Goal: Information Seeking & Learning: Learn about a topic

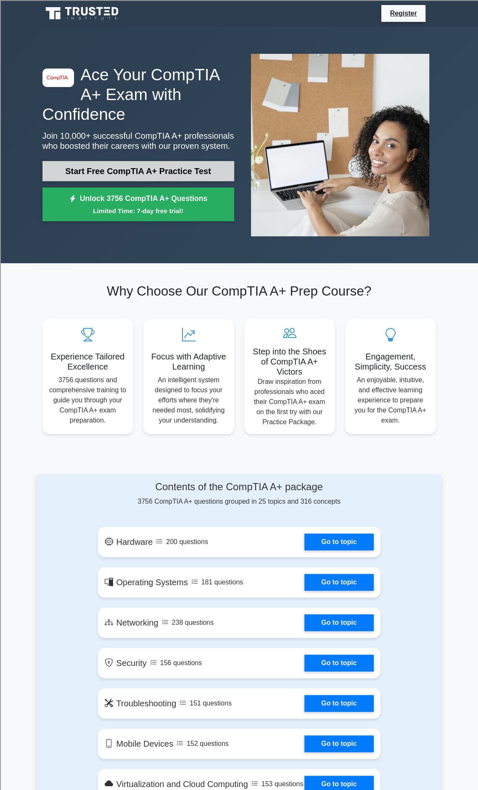
click at [187, 175] on link "Start Free CompTIA A+ Practice Test" at bounding box center [138, 171] width 192 height 20
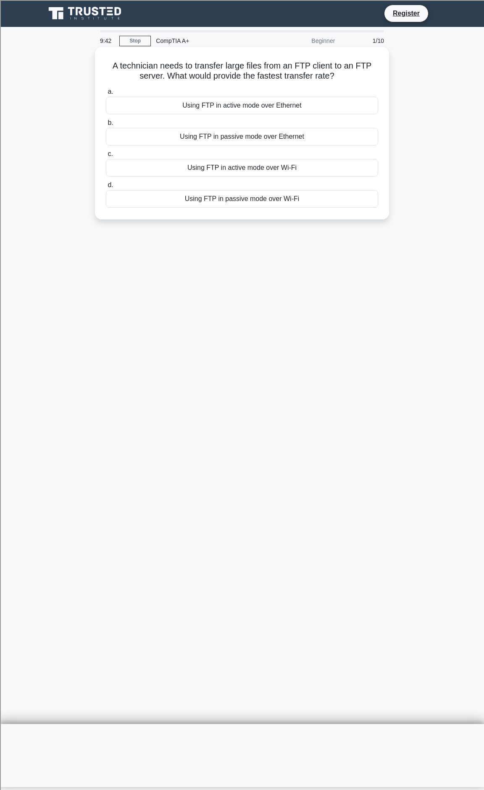
click at [236, 106] on div "Using FTP in active mode over Ethernet" at bounding box center [242, 106] width 272 height 18
click at [106, 95] on input "a. Using FTP in active mode over Ethernet" at bounding box center [106, 91] width 0 height 5
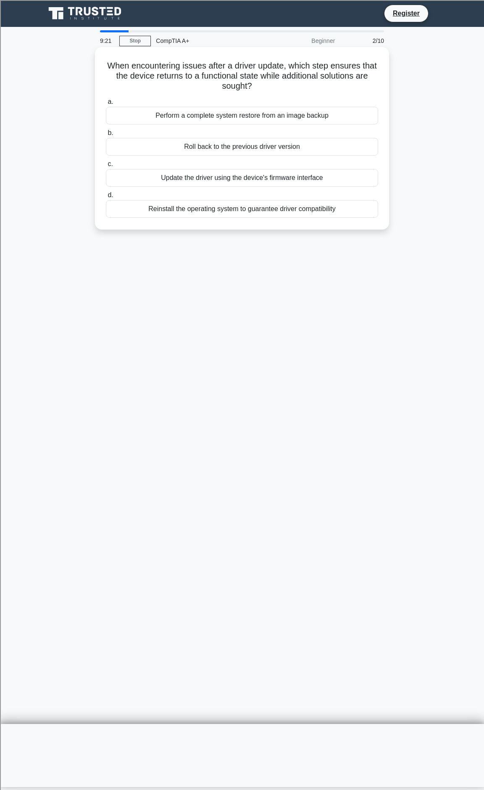
click at [235, 149] on div "Roll back to the previous driver version" at bounding box center [242, 147] width 272 height 18
click at [106, 136] on input "b. Roll back to the previous driver version" at bounding box center [106, 132] width 0 height 5
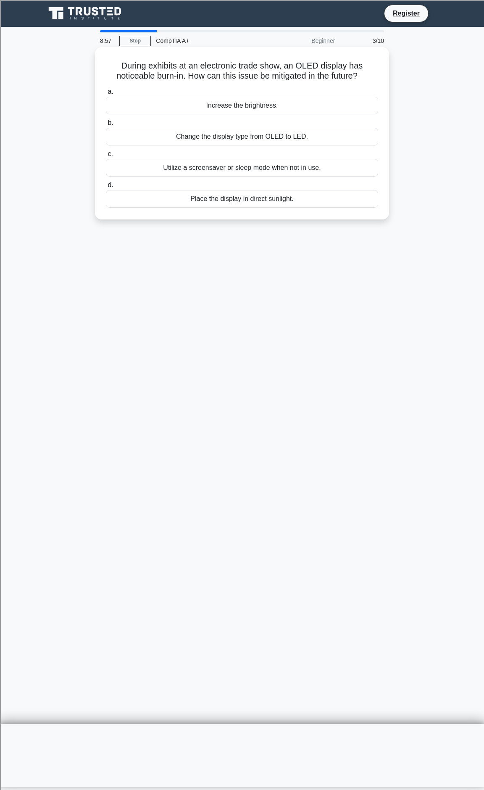
click at [230, 170] on div "Utilize a screensaver or sleep mode when not in use." at bounding box center [242, 168] width 272 height 18
click at [106, 157] on input "c. Utilize a screensaver or sleep mode when not in use." at bounding box center [106, 153] width 0 height 5
click at [250, 109] on div "File recovery software" at bounding box center [242, 106] width 272 height 18
click at [106, 95] on input "a. File recovery software" at bounding box center [106, 91] width 0 height 5
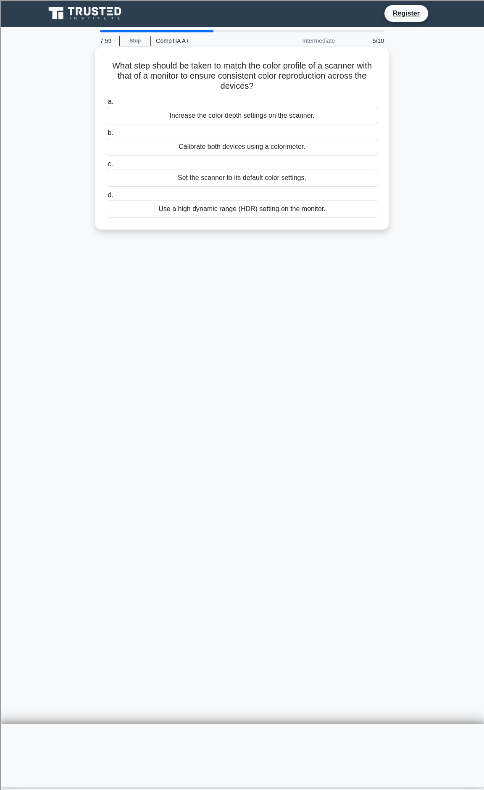
click at [216, 180] on div "Set the scanner to its default color settings." at bounding box center [242, 178] width 272 height 18
click at [106, 167] on input "c. Set the scanner to its default color settings." at bounding box center [106, 163] width 0 height 5
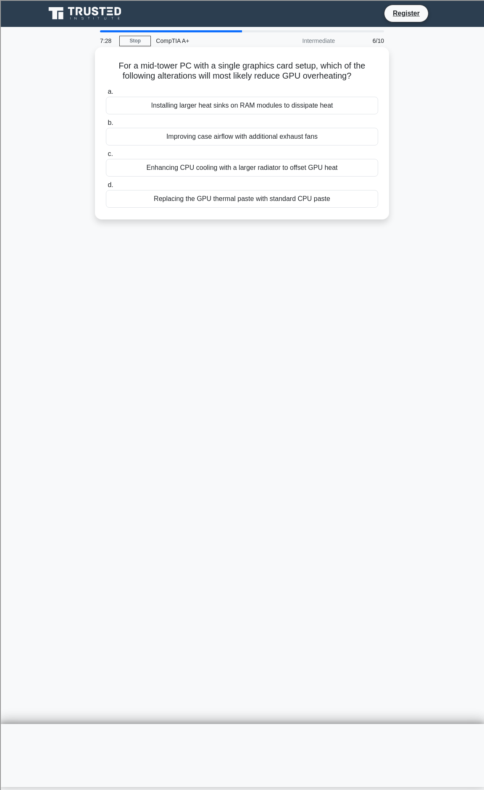
click at [207, 139] on div "Improving case airflow with additional exhaust fans" at bounding box center [242, 137] width 272 height 18
click at [106, 126] on input "b. Improving case airflow with additional exhaust fans" at bounding box center [106, 122] width 0 height 5
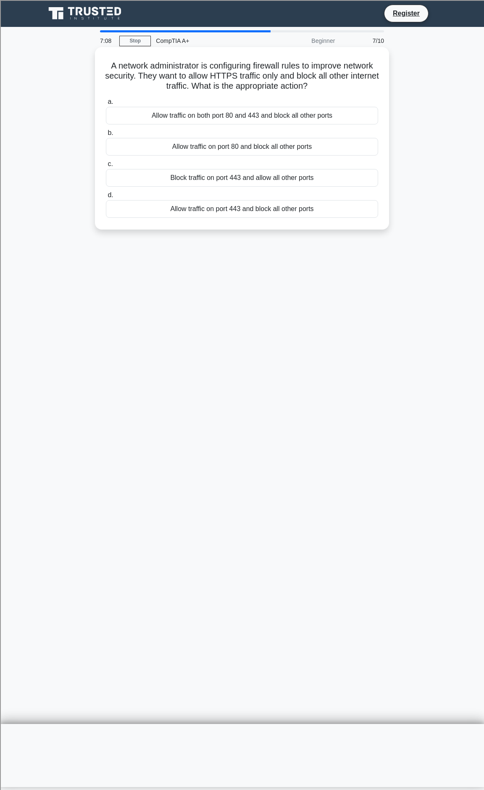
click at [219, 212] on div "Allow traffic on port 443 and block all other ports" at bounding box center [242, 209] width 272 height 18
click at [106, 198] on input "d. Allow traffic on port 443 and block all other ports" at bounding box center [106, 195] width 0 height 5
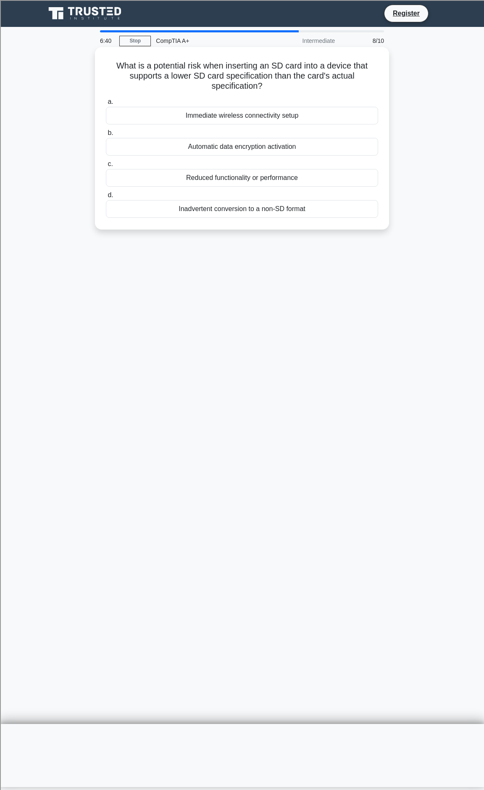
click at [230, 178] on div "Reduced functionality or performance" at bounding box center [242, 178] width 272 height 18
click at [106, 167] on input "c. Reduced functionality or performance" at bounding box center [106, 163] width 0 height 5
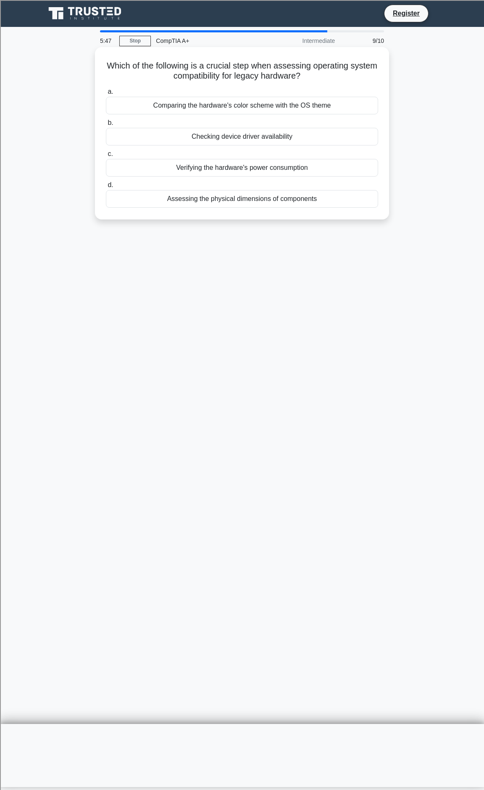
click at [256, 136] on div "Checking device driver availability" at bounding box center [242, 137] width 272 height 18
click at [106, 126] on input "b. Checking device driver availability" at bounding box center [106, 122] width 0 height 5
click at [242, 169] on div "Full disk encryption" at bounding box center [242, 168] width 272 height 18
click at [106, 157] on input "c. Full disk encryption" at bounding box center [106, 153] width 0 height 5
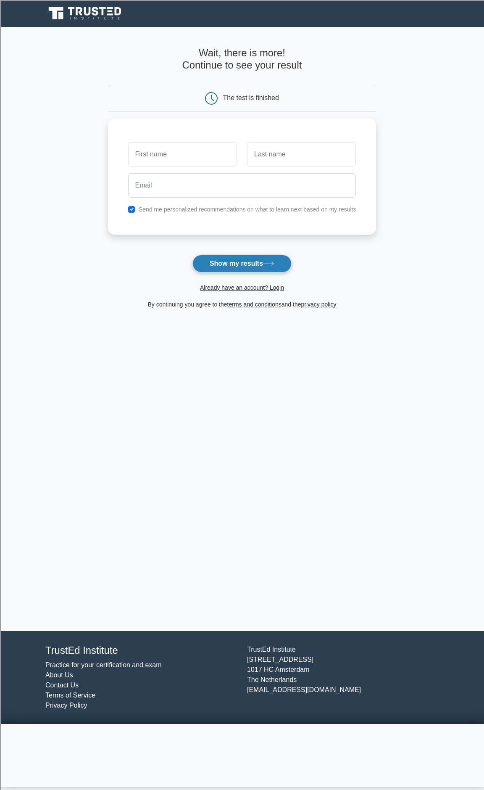
click at [256, 264] on button "Show my results" at bounding box center [242, 264] width 99 height 18
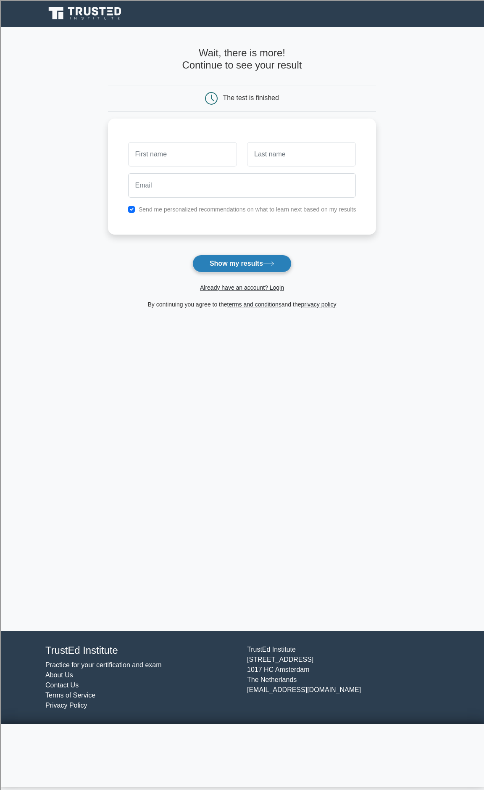
click at [256, 264] on button "Show my results" at bounding box center [242, 264] width 99 height 18
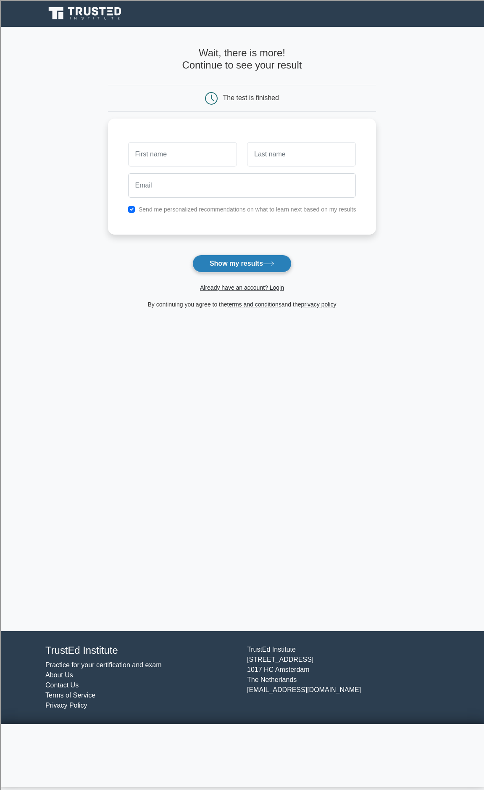
click at [256, 264] on button "Show my results" at bounding box center [242, 264] width 99 height 18
click at [256, 262] on button "Show my results" at bounding box center [242, 264] width 99 height 18
